Goal: Task Accomplishment & Management: Complete application form

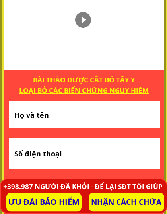
scroll to position [502, 0]
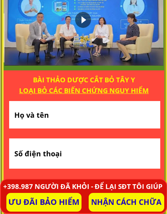
click at [58, 113] on input "text" at bounding box center [84, 114] width 144 height 27
type input "[PERSON_NAME]"
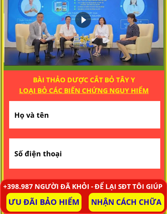
type input "[PERSON_NAME]"
type input "0984360566"
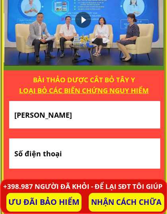
type input "0984360566"
click at [69, 112] on input "[PERSON_NAME]" at bounding box center [84, 114] width 144 height 27
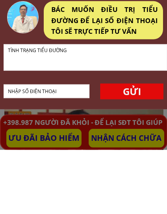
scroll to position [0, 0]
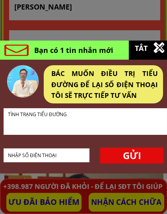
type input "[PERSON_NAME]"
click at [23, 117] on textarea at bounding box center [85, 121] width 159 height 26
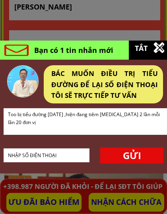
click at [15, 110] on textarea "Too bị tiểu đường [DATE] ,hiện đang tiêm [MEDICAL_DATA] 2 lần mỗi lần 20 đơn vị" at bounding box center [85, 121] width 159 height 26
click at [19, 114] on textarea "Too bị tiểu đường [DATE] ,hiện đang tiêm [MEDICAL_DATA] 2 lần mỗi lần 20 đơn vị" at bounding box center [85, 121] width 159 height 26
click at [17, 121] on textarea "Toi bị tiểu đường [DATE] ,hiện đang tiêm [MEDICAL_DATA] 2 lần mỗi lần 20 đơn vị" at bounding box center [85, 121] width 159 height 26
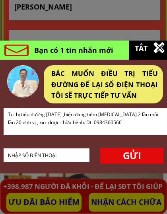
type textarea "Toi bị tiểu đường [DATE] ,hiện đang tiêm [MEDICAL_DATA] 2 lần mỗi lần 20 đơn vị…"
click at [128, 92] on div "BÁC MUỐN ĐIỀU TRỊ TIỂU ĐƯỜNG ĐỂ LẠI SỐ ĐIỆN THOẠI TÔI SẼ TRỰC TIẾP TƯ VẤN" at bounding box center [104, 84] width 107 height 33
click at [16, 153] on input "tel" at bounding box center [46, 155] width 81 height 13
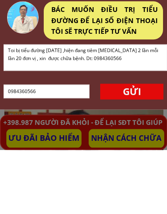
type input "0984360566"
click at [137, 147] on p "GỬI" at bounding box center [131, 155] width 63 height 16
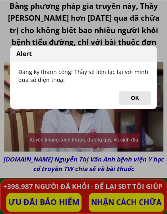
scroll to position [720, 0]
click at [134, 101] on button "OK" at bounding box center [135, 98] width 32 height 14
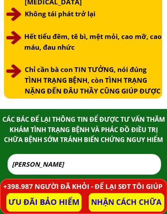
scroll to position [1905, 0]
click at [62, 165] on input "[PERSON_NAME]" at bounding box center [84, 163] width 149 height 19
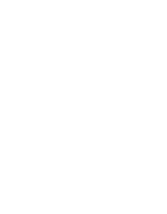
scroll to position [3499, 0]
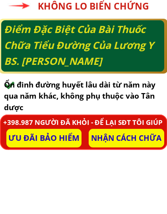
type input "[PERSON_NAME]"
click at [64, 193] on p "ƯU ĐÃI BẢO HIỂM" at bounding box center [44, 202] width 76 height 19
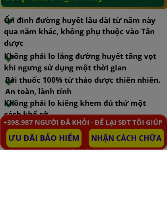
scroll to position [0, 0]
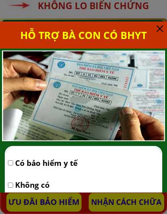
click at [128, 199] on div at bounding box center [83, 107] width 167 height 214
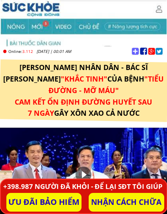
scroll to position [3563, 0]
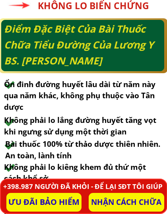
click at [126, 199] on p "NHẬN CÁCH CHỮA" at bounding box center [127, 202] width 76 height 19
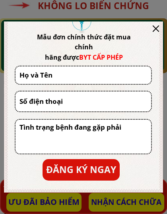
scroll to position [22, 0]
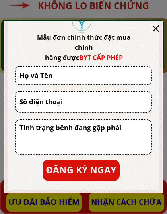
click at [63, 75] on input "text" at bounding box center [83, 75] width 132 height 17
type input "N"
type input "[PERSON_NAME]"
click at [35, 98] on input "tel" at bounding box center [83, 102] width 132 height 20
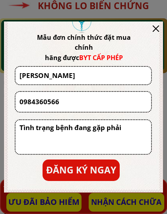
type input "0984360566"
click at [27, 137] on textarea at bounding box center [83, 137] width 132 height 34
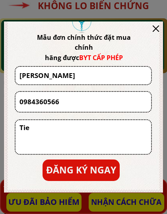
type textarea "Tiê"
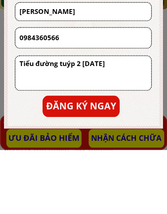
type textarea "Tiểu đường tuýp 2 [DATE]"
click at [96, 159] on p "ĐĂNG KÝ NGAY" at bounding box center [81, 169] width 77 height 21
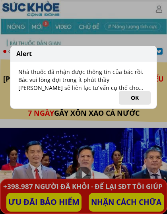
scroll to position [3563, 0]
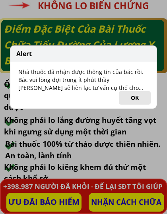
click at [139, 95] on button "OK" at bounding box center [135, 98] width 32 height 14
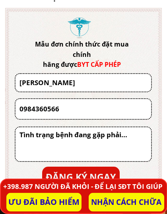
scroll to position [3933, 0]
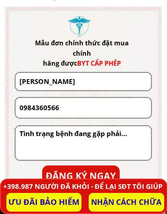
click at [71, 79] on input "[PERSON_NAME]" at bounding box center [83, 81] width 132 height 17
type input "[PERSON_NAME]"
click at [27, 144] on textarea at bounding box center [83, 143] width 132 height 34
type textarea "T"
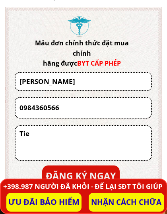
type textarea "Tiê"
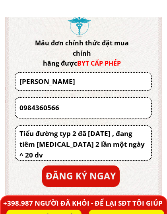
scroll to position [3951, 0]
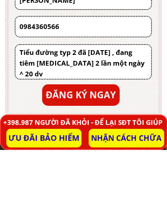
type textarea "Tiểu đường typ 2 đã [DATE] , đang tiêm [MEDICAL_DATA] 2 lần một ngày ^ 20 dv"
click at [87, 148] on p "ĐĂNG KÝ NGAY" at bounding box center [80, 158] width 77 height 21
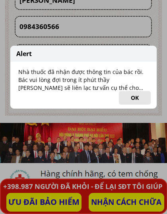
click at [137, 99] on button "OK" at bounding box center [135, 98] width 32 height 14
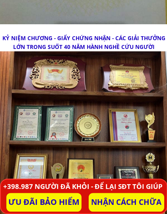
scroll to position [4500, 0]
click at [115, 198] on p "NHẬN CÁCH CHỮA" at bounding box center [127, 202] width 76 height 19
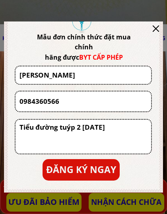
scroll to position [22, 0]
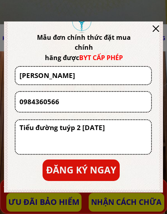
click at [83, 199] on div at bounding box center [83, 107] width 167 height 214
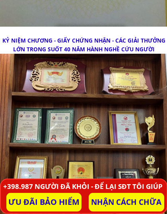
scroll to position [4495, 0]
